Goal: Task Accomplishment & Management: Use online tool/utility

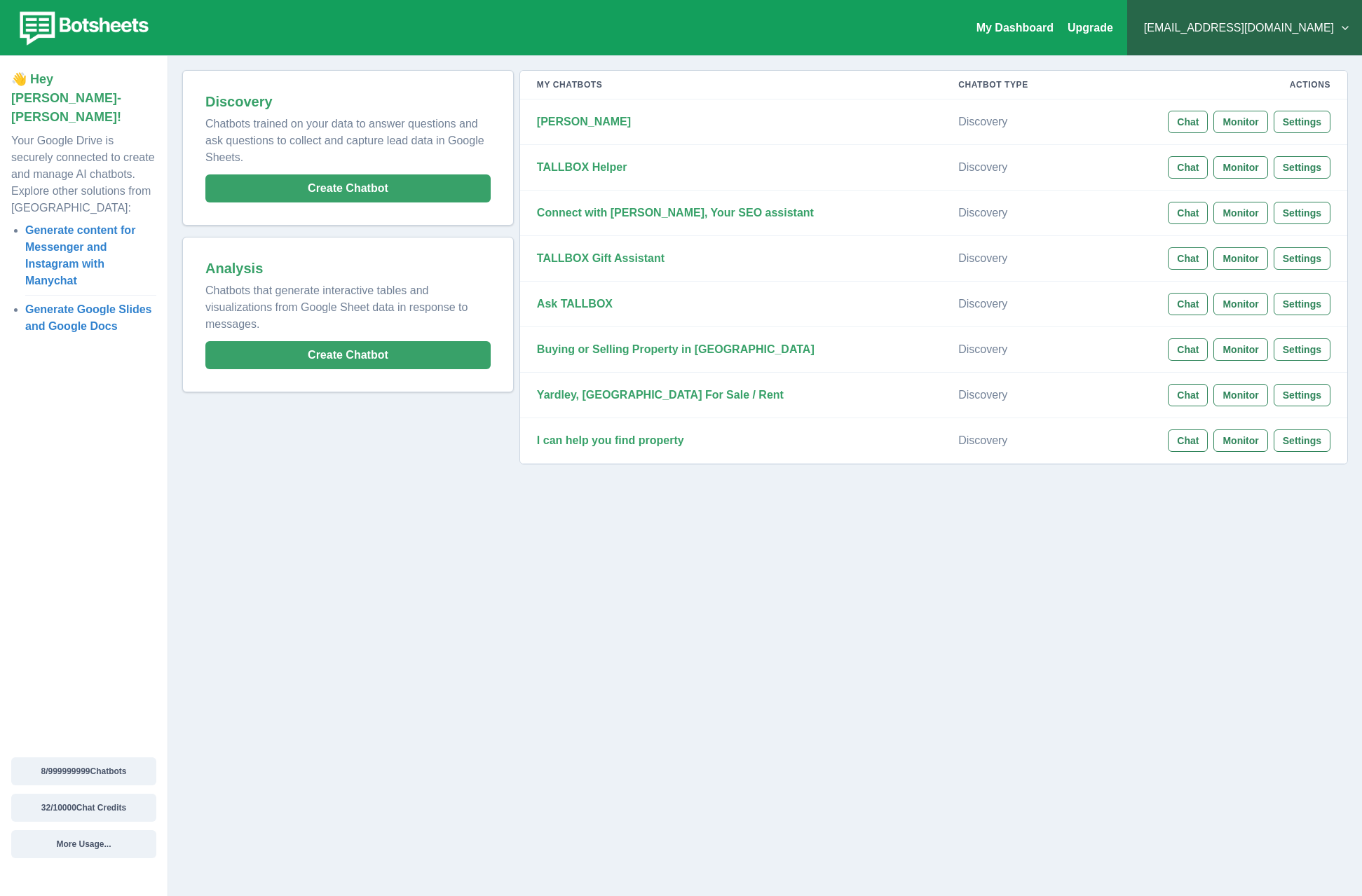
click at [829, 634] on div "My Dashboard Upgrade [EMAIL_ADDRESS][DOMAIN_NAME] Plans & Pricing My Billing He…" at bounding box center [681, 448] width 1362 height 896
click at [551, 123] on strong "[PERSON_NAME]" at bounding box center [584, 122] width 94 height 12
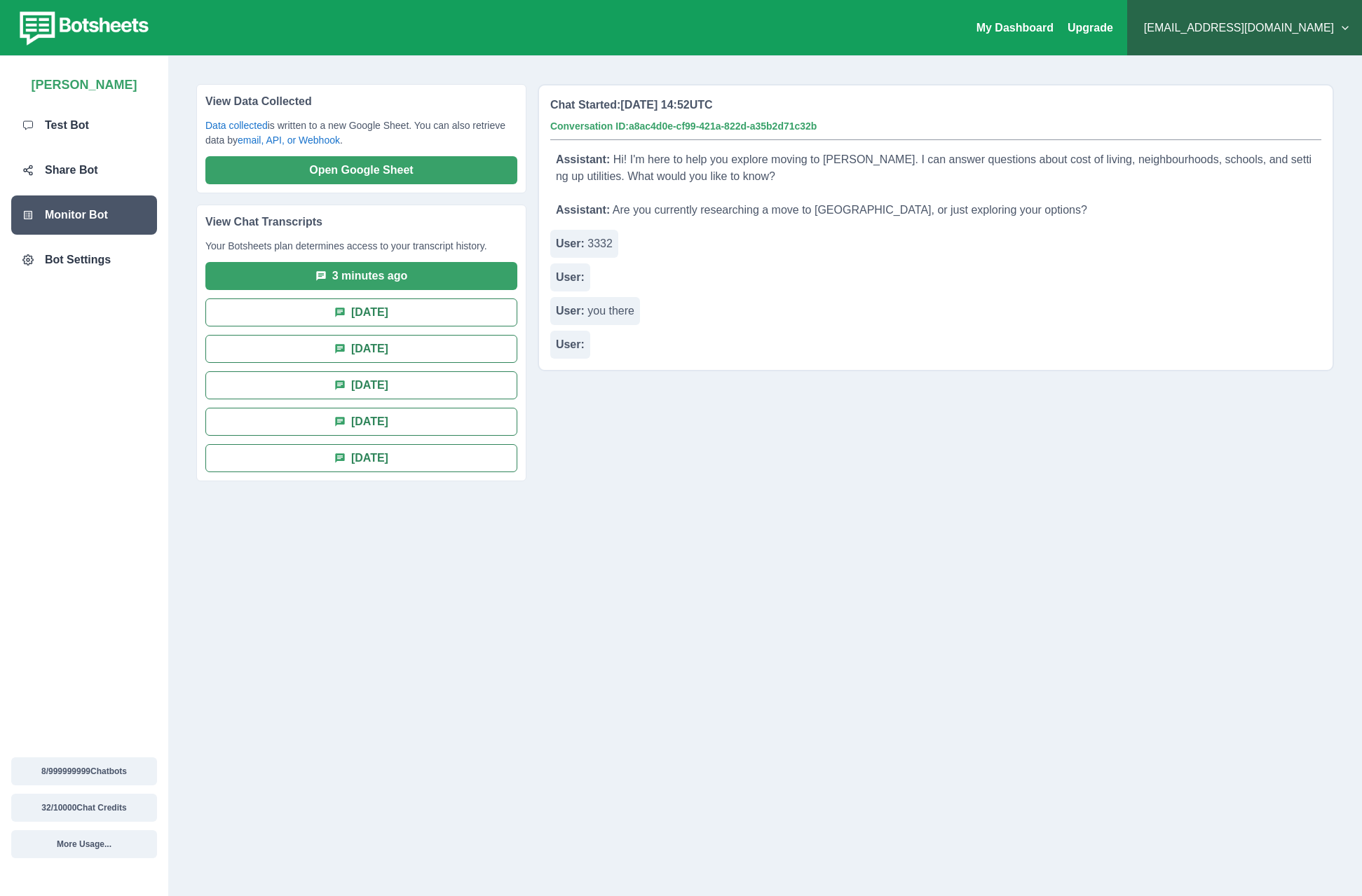
click at [354, 297] on ul "3 minutes ago [DATE] [DATE] [DATE] [DATE] [DATE]" at bounding box center [361, 368] width 312 height 210
click at [290, 632] on div "View Data Collected Data collected is written to a new Google Sheet. You can al…" at bounding box center [367, 476] width 341 height 784
click at [252, 566] on div "View Data Collected Data collected is written to a new Google Sheet. You can al…" at bounding box center [367, 476] width 341 height 784
click at [77, 250] on div "Bot Settings" at bounding box center [84, 260] width 146 height 39
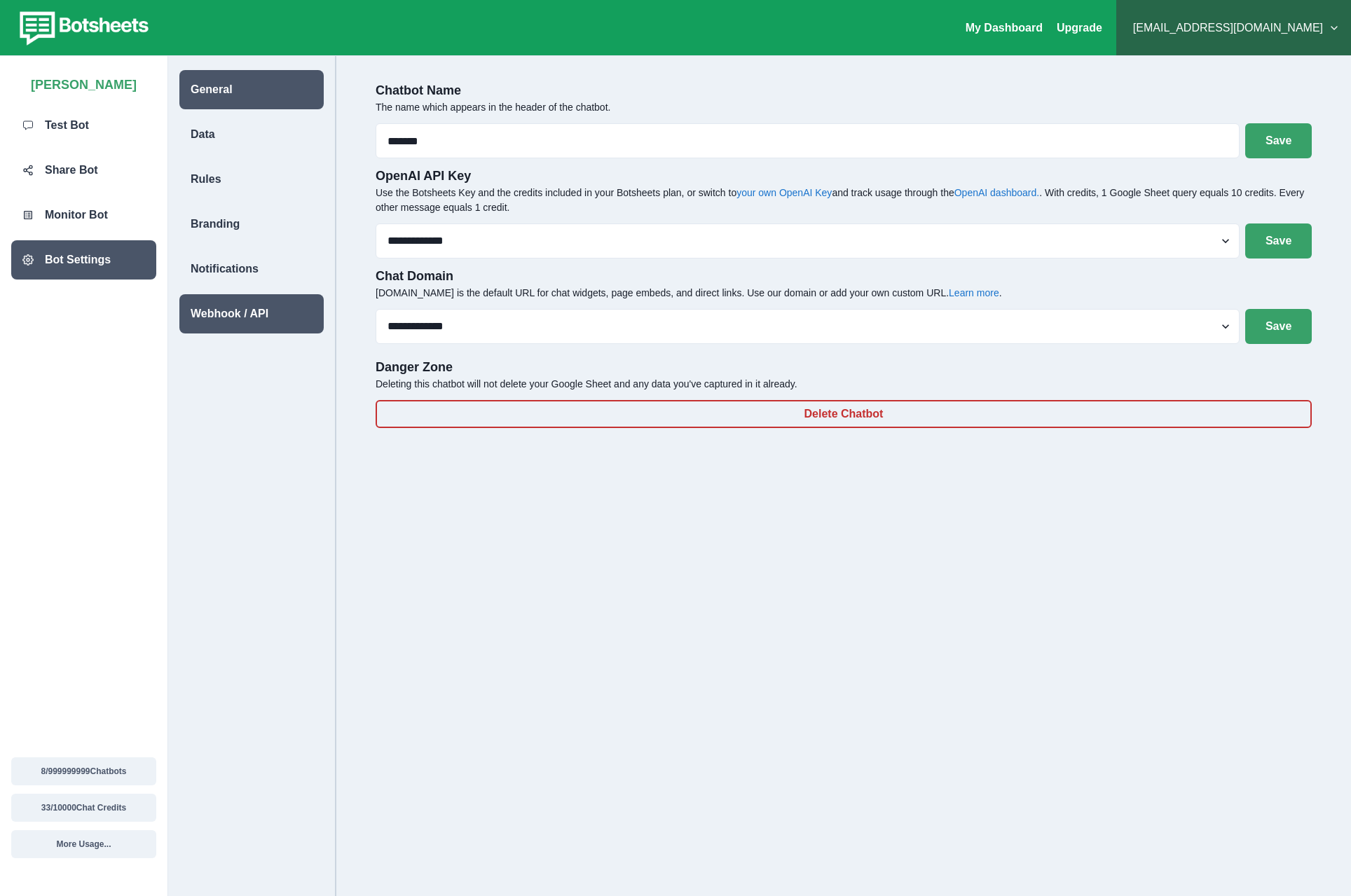
drag, startPoint x: 370, startPoint y: 570, endPoint x: 290, endPoint y: 304, distance: 277.8
click at [370, 570] on div "**********" at bounding box center [844, 486] width 992 height 840
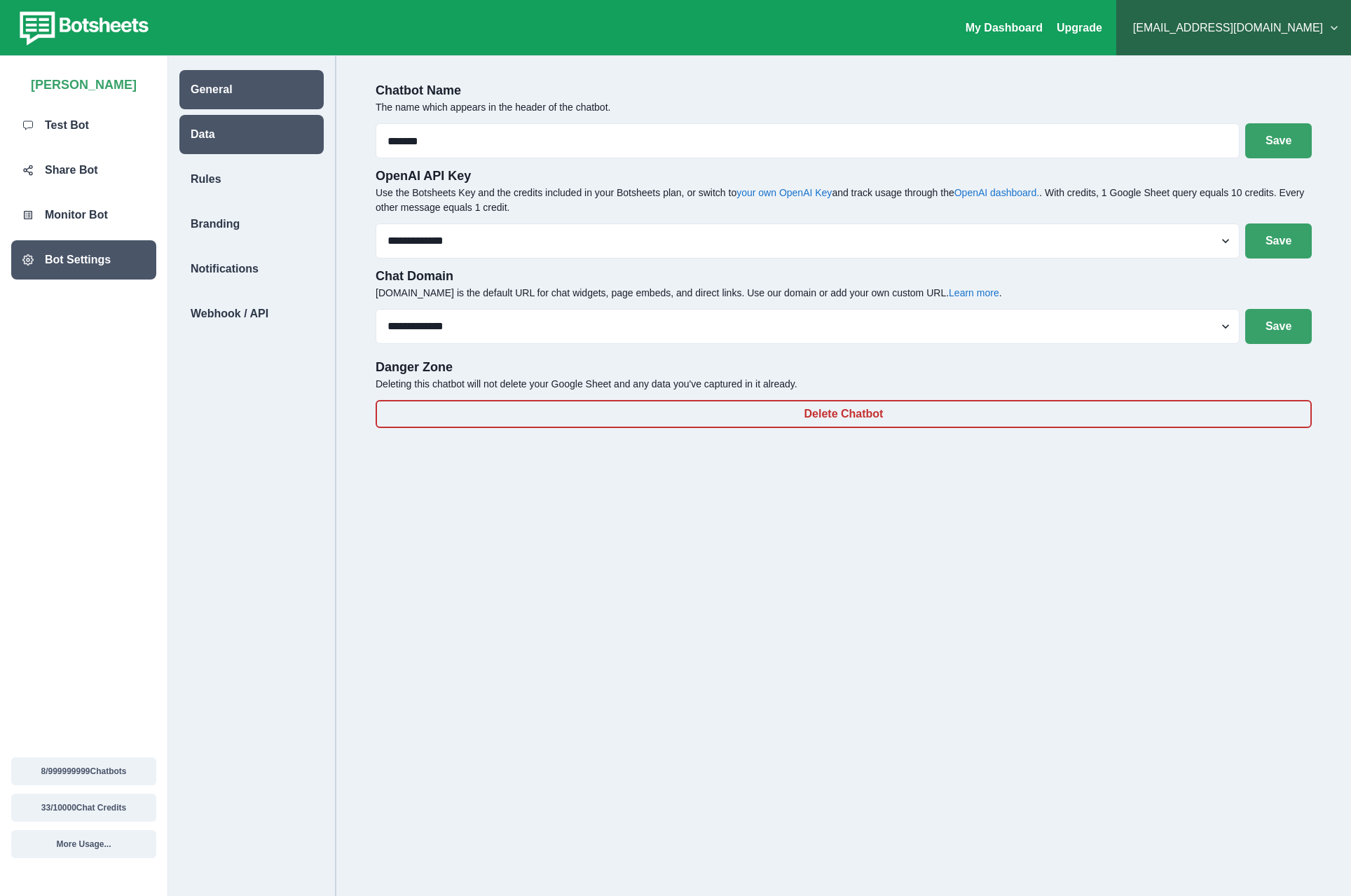
click at [225, 135] on div "Data" at bounding box center [252, 135] width 144 height 39
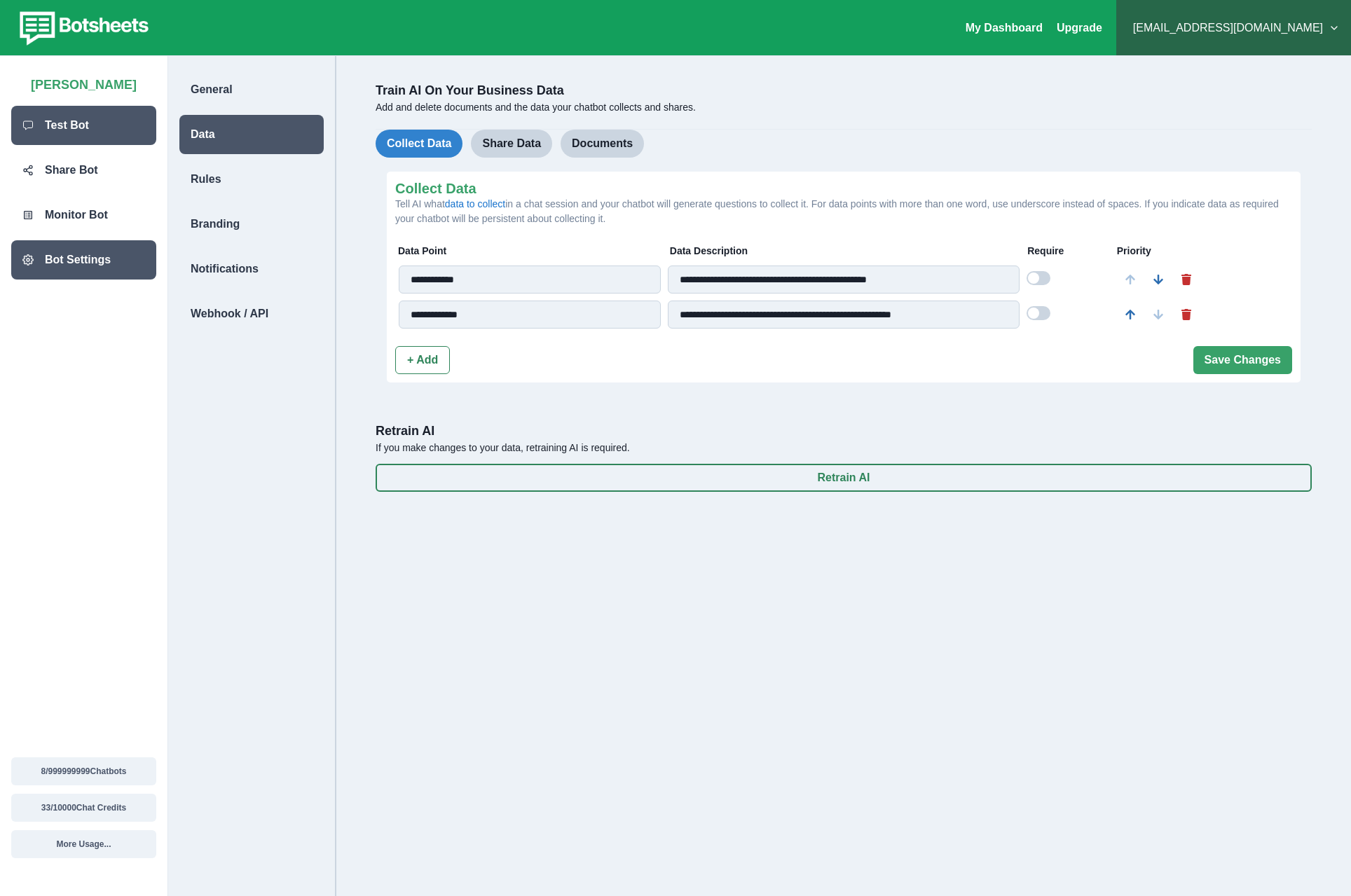
click at [56, 119] on p "Test Bot" at bounding box center [67, 126] width 44 height 17
